Goal: Transaction & Acquisition: Purchase product/service

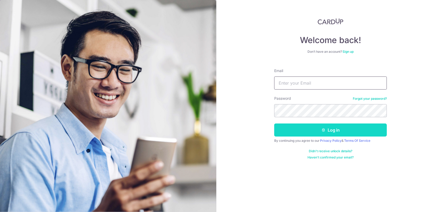
type input "[EMAIL_ADDRESS][DOMAIN_NAME]"
click at [335, 127] on button "Log in" at bounding box center [330, 130] width 113 height 13
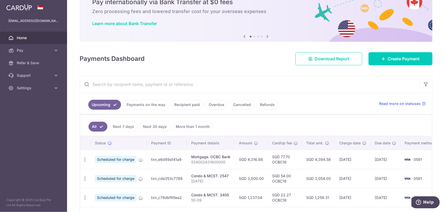
scroll to position [26, 0]
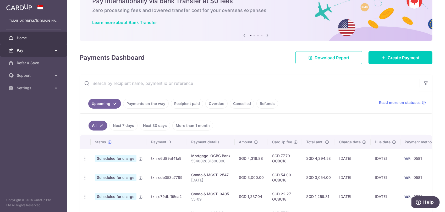
click at [24, 54] on link "Pay" at bounding box center [33, 50] width 67 height 13
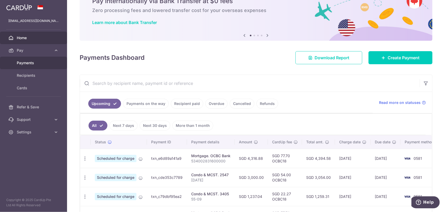
click at [28, 65] on span "Payments" at bounding box center [34, 62] width 35 height 5
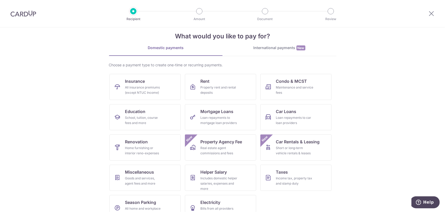
scroll to position [17, 0]
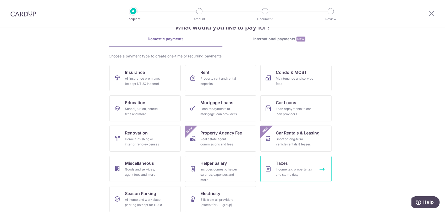
click at [294, 161] on link "Taxes Income tax, property tax and stamp duty" at bounding box center [295, 169] width 71 height 26
